Goal: Information Seeking & Learning: Learn about a topic

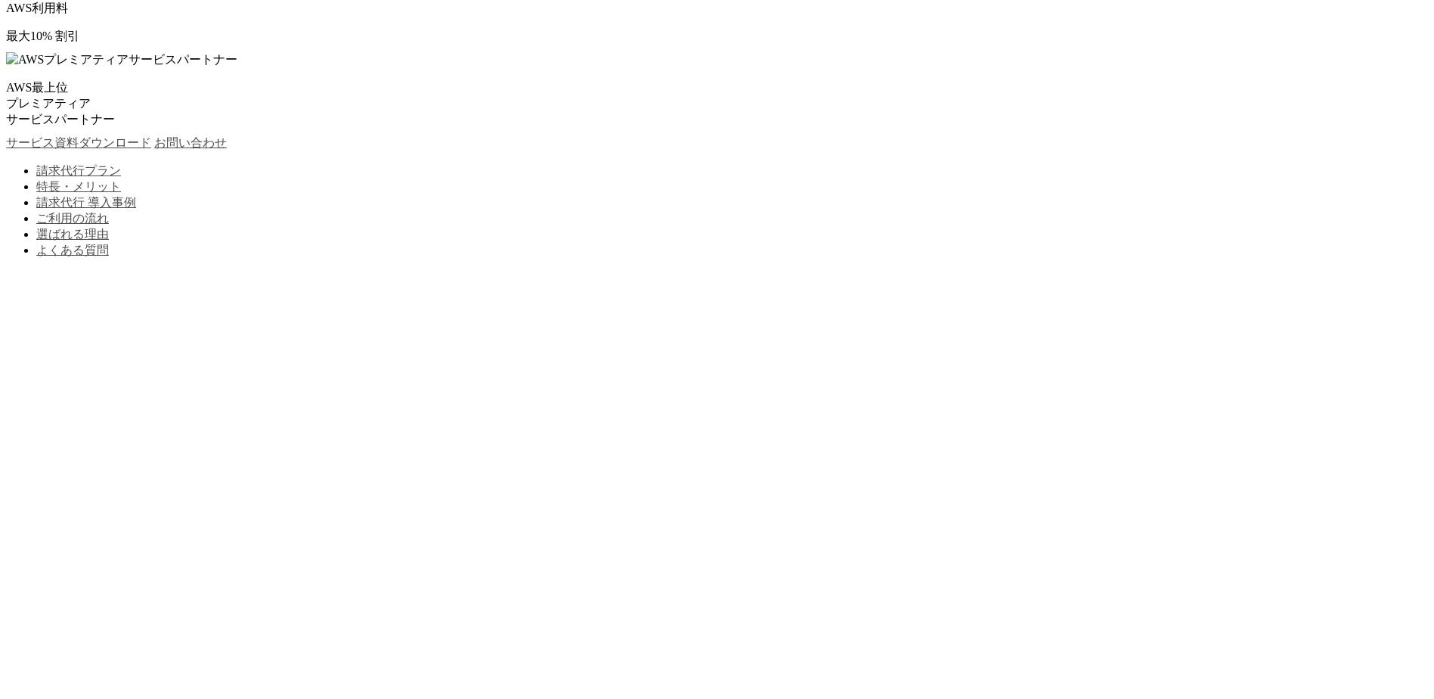
scroll to position [454, 0]
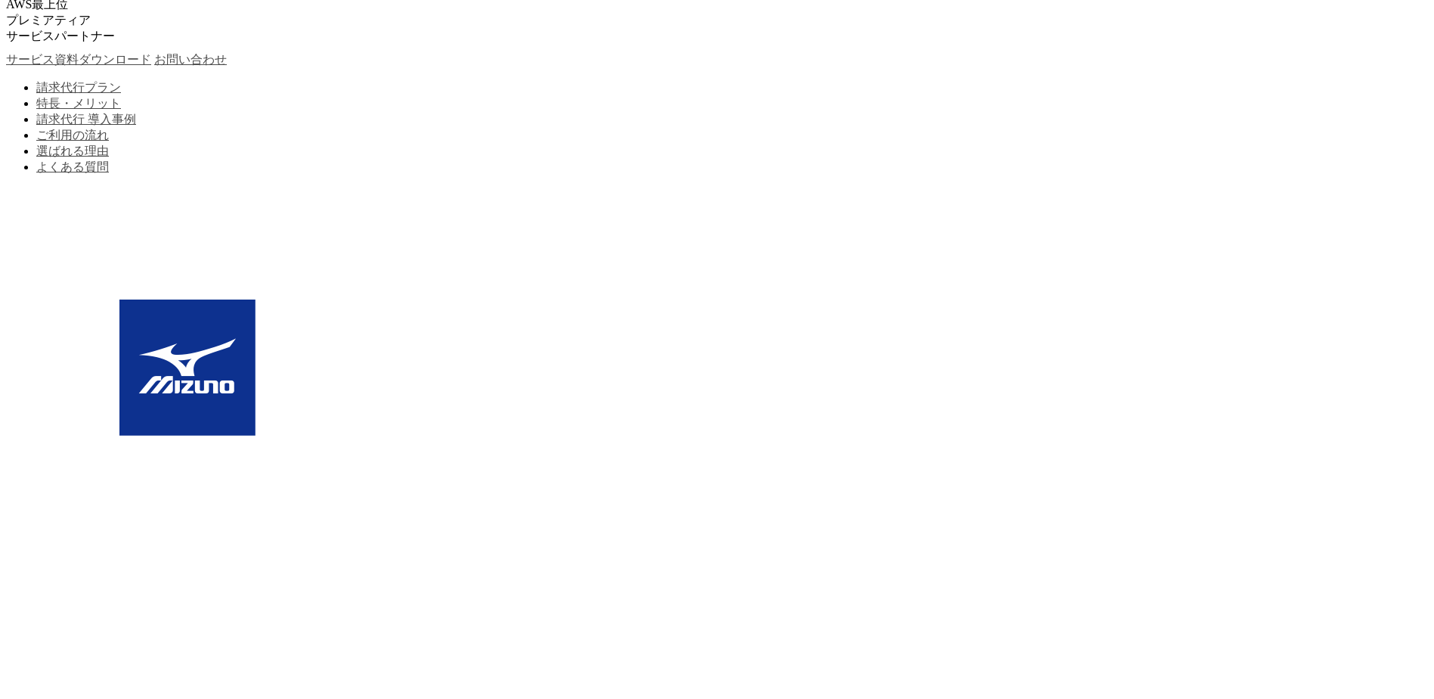
drag, startPoint x: 310, startPoint y: 463, endPoint x: 919, endPoint y: 452, distance: 608.7
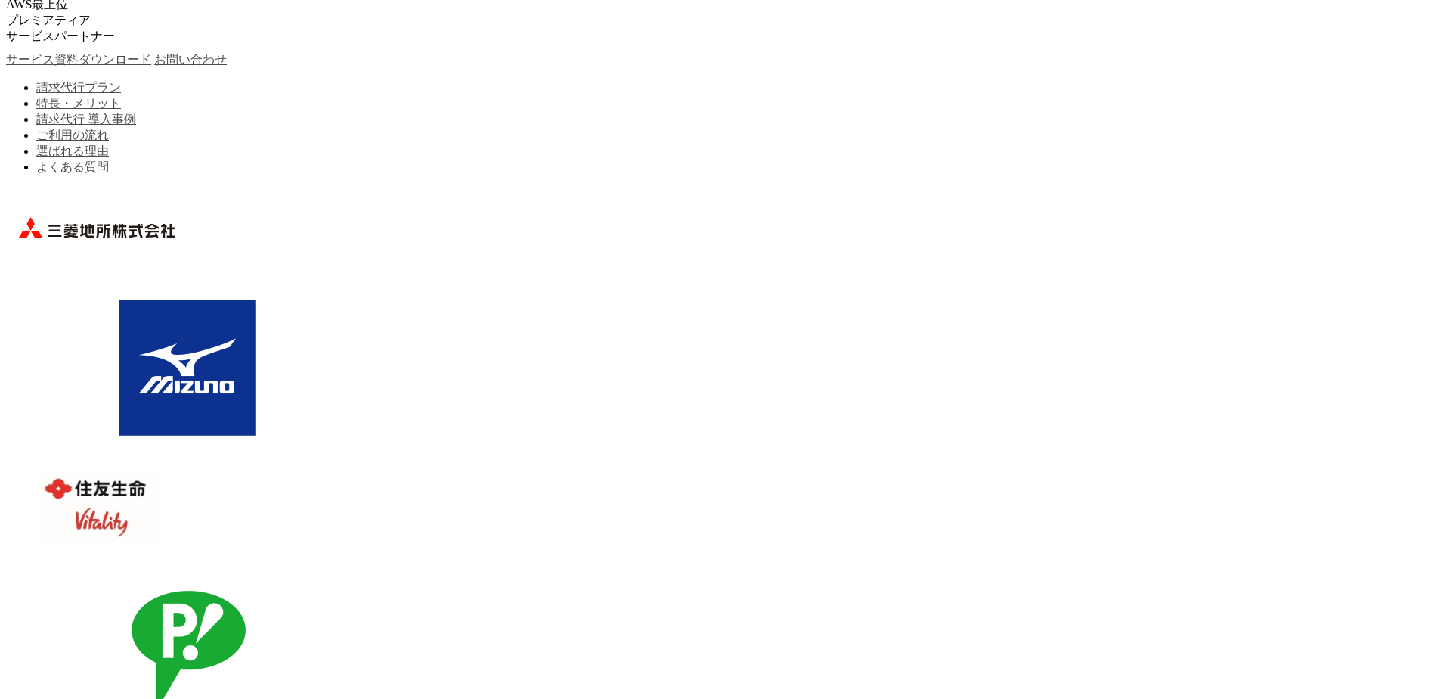
drag, startPoint x: 919, startPoint y: 452, endPoint x: 832, endPoint y: 458, distance: 87.1
copy p "C-ChorusのAWS請求代行サービスは、利用料の円建て請求書払いと、コスト削減を実現できるサービスです。"
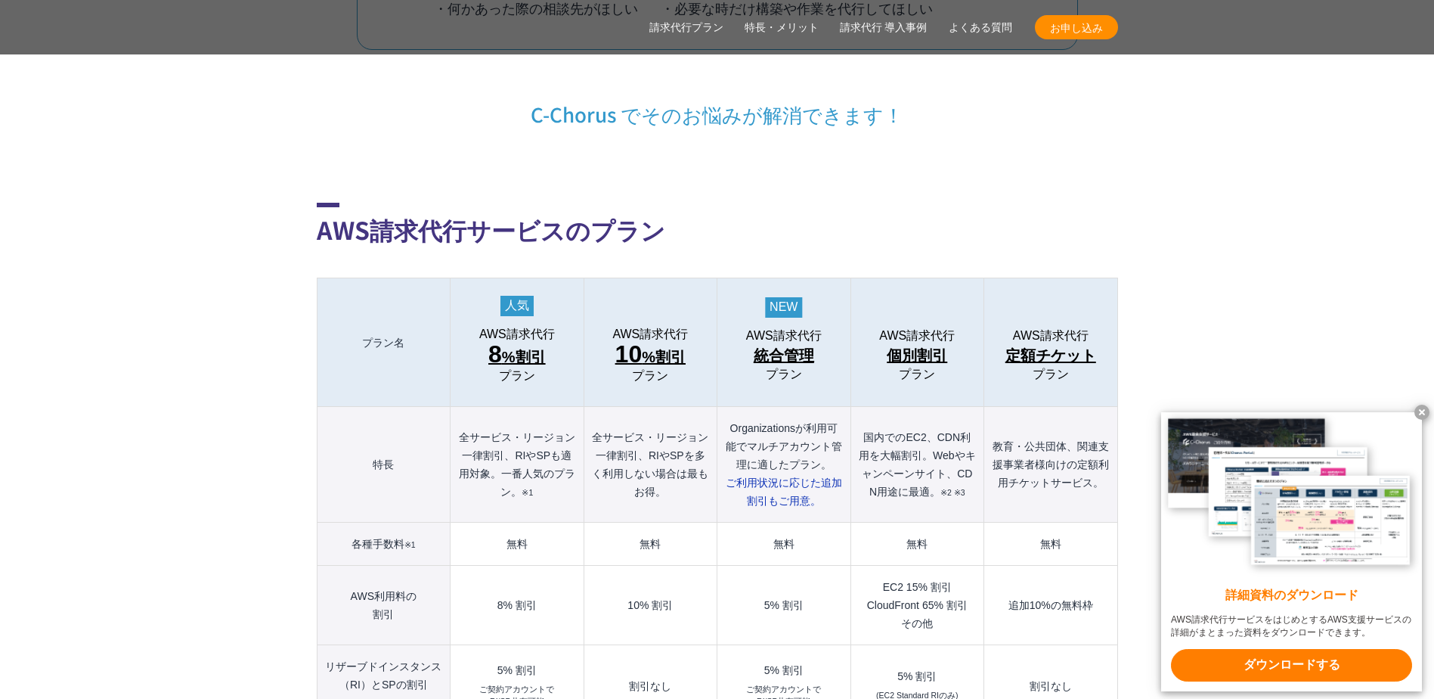
scroll to position [1512, 0]
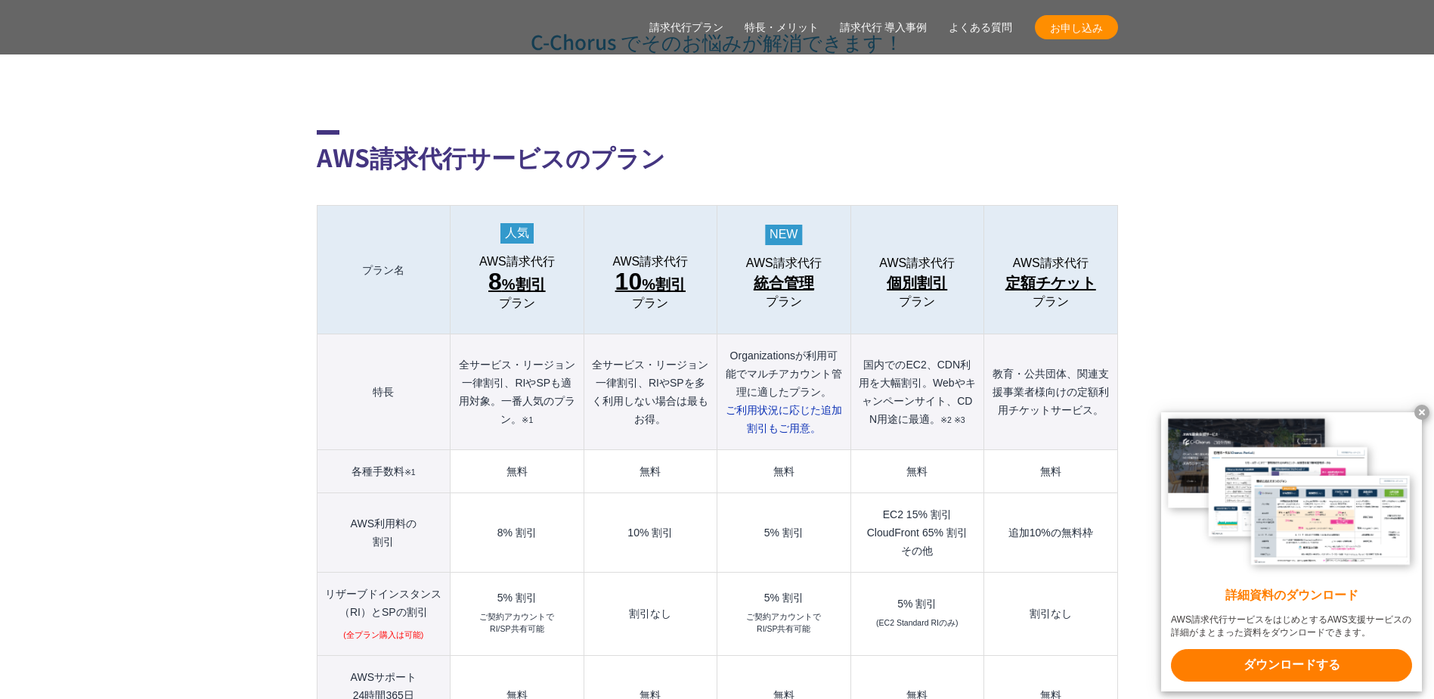
click at [1423, 410] on x-t at bounding box center [1421, 411] width 15 height 15
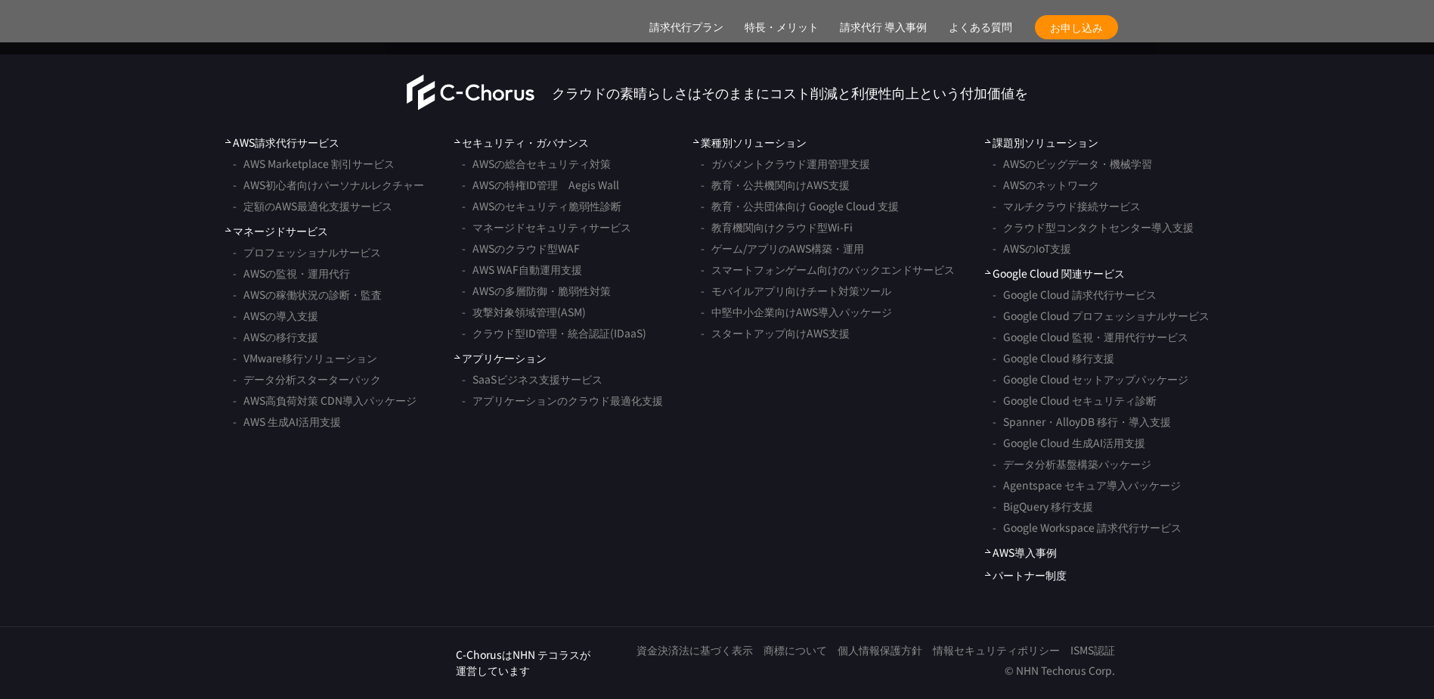
scroll to position [12164, 0]
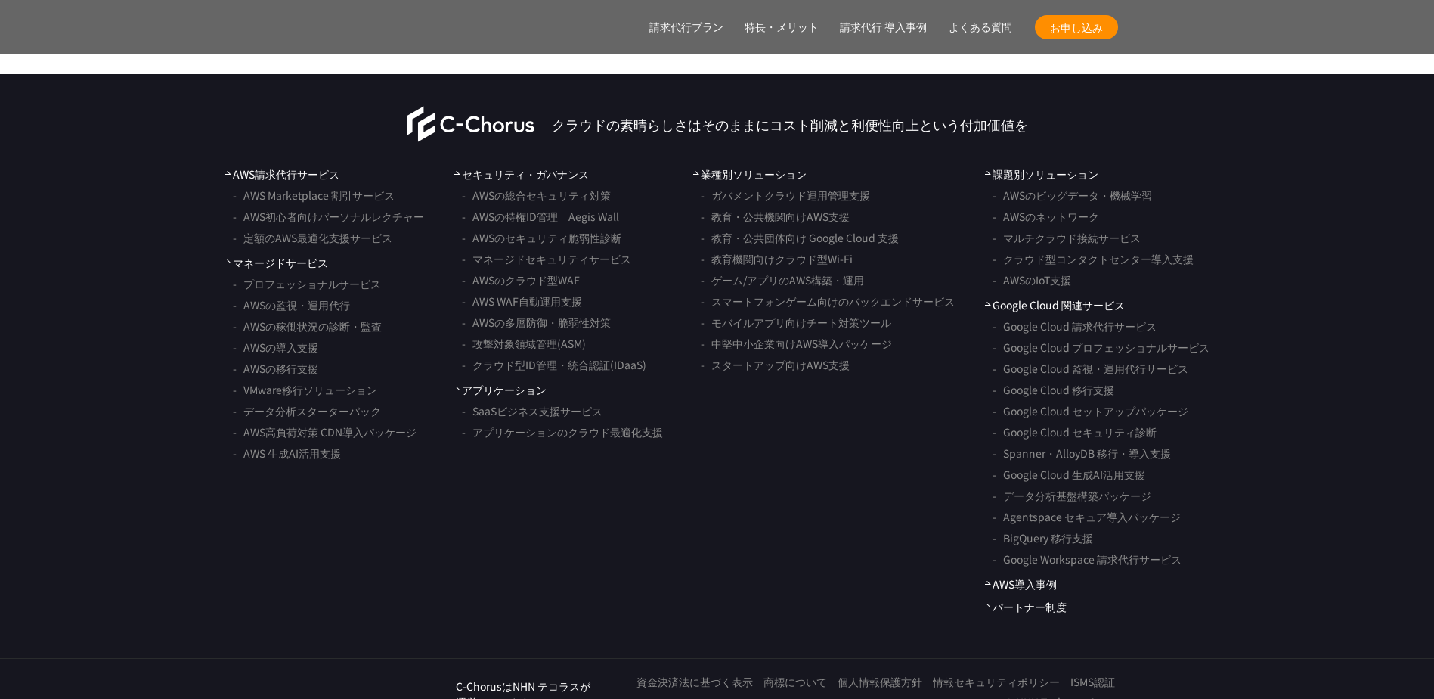
click at [875, 674] on link "個人情報保護方針" at bounding box center [880, 682] width 85 height 16
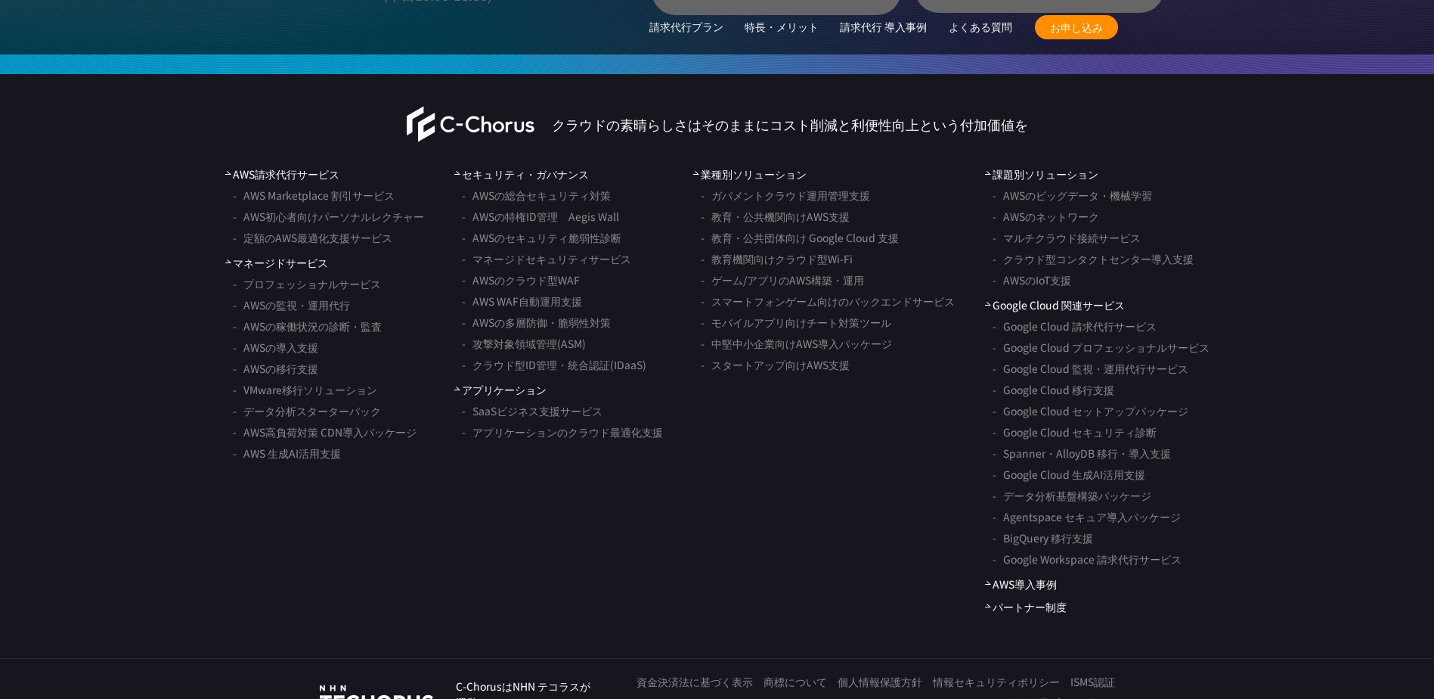
click at [393, 485] on ul "AWS請求代行サービス AWS Marketplace 割引サービス AWS初心者向けパーソナルレクチャー 定額のAWS最適化支援サービス マネージドサービス…" at bounding box center [324, 390] width 199 height 448
click at [543, 508] on ul "セキュリティ・ガバナンス AWSの総合セキュリティ対策 AWSの特権ID管理　Aegis Wall AWSのセキュリティ脆弱性診断 マネージドセキュリティサー…" at bounding box center [558, 390] width 209 height 448
click at [687, 554] on nav "AWS請求代行サービス AWS Marketplace 割引サービス AWS初心者向けパーソナルレクチャー 定額のAWS最適化支援サービス マネージドサービス…" at bounding box center [717, 390] width 1434 height 448
click at [995, 674] on link "情報セキュリティポリシー" at bounding box center [996, 682] width 127 height 16
click at [208, 385] on nav "AWS請求代行サービス AWS Marketplace 割引サービス AWS初心者向けパーソナルレクチャー 定額のAWS最適化支援サービス マネージドサービス…" at bounding box center [717, 390] width 1434 height 448
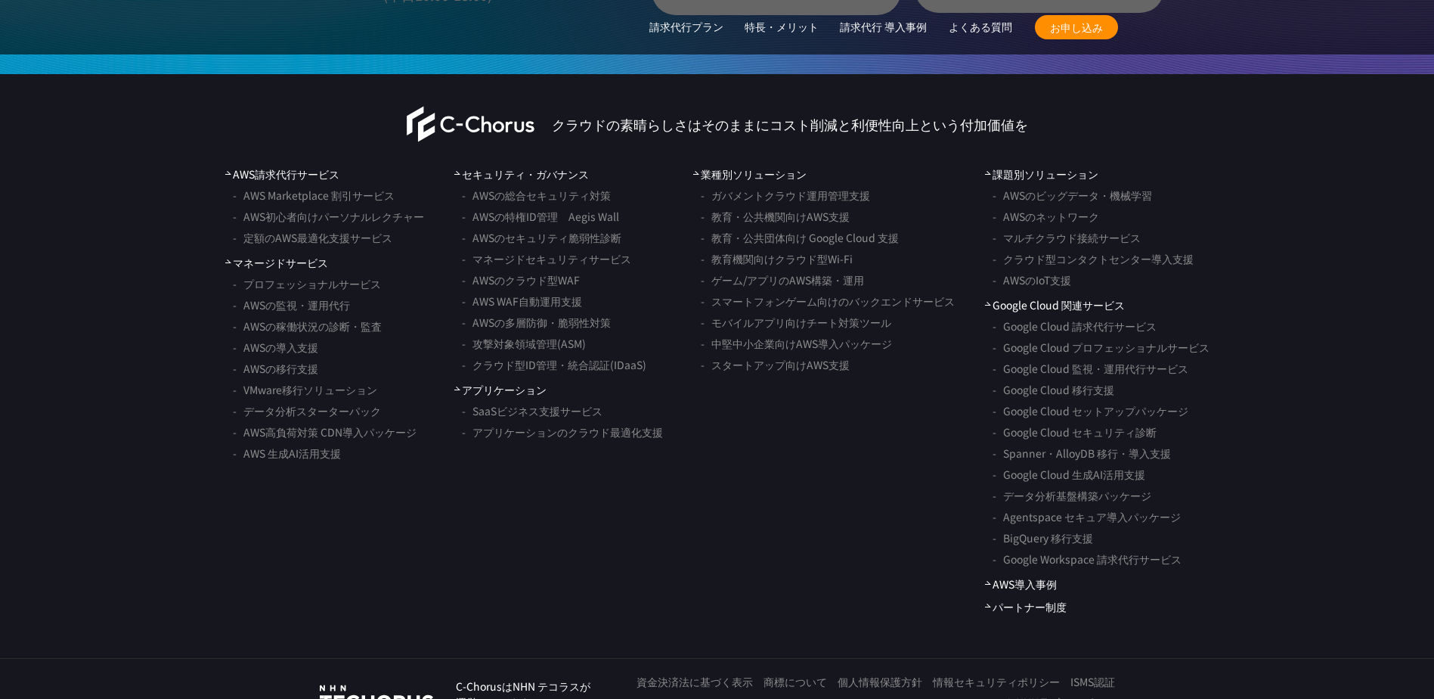
click at [468, 528] on ul "セキュリティ・ガバナンス AWSの総合セキュリティ対策 AWSの特権ID管理　Aegis Wall AWSのセキュリティ脆弱性診断 マネージドセキュリティサー…" at bounding box center [558, 390] width 209 height 448
click at [1104, 674] on link "ISMS認証" at bounding box center [1092, 682] width 45 height 16
